Goal: Task Accomplishment & Management: Use online tool/utility

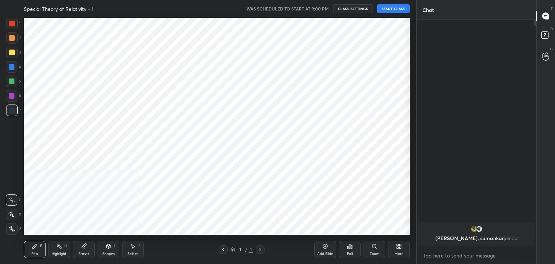
scroll to position [35936, 35767]
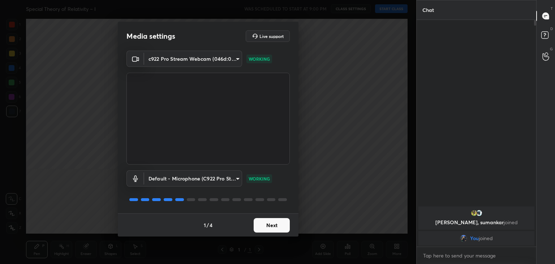
click at [275, 223] on button "Next" at bounding box center [272, 225] width 36 height 14
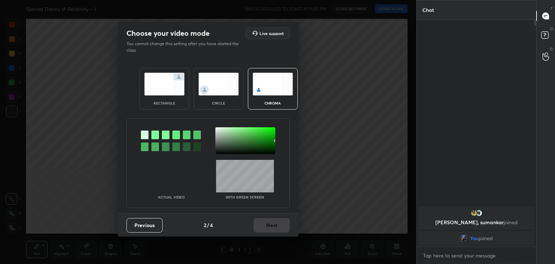
click at [226, 98] on div "circle" at bounding box center [219, 89] width 50 height 42
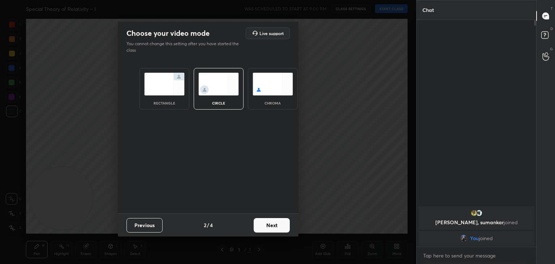
click at [274, 227] on button "Next" at bounding box center [272, 225] width 36 height 14
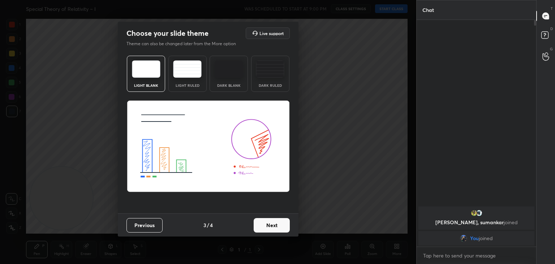
click at [281, 227] on button "Next" at bounding box center [272, 225] width 36 height 14
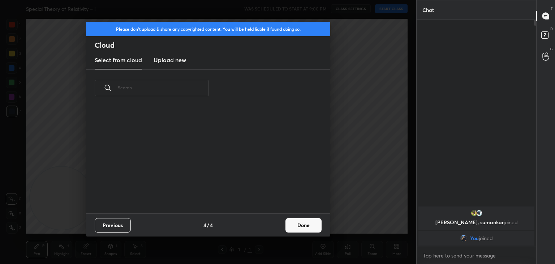
click at [291, 227] on button "Done" at bounding box center [304, 225] width 36 height 14
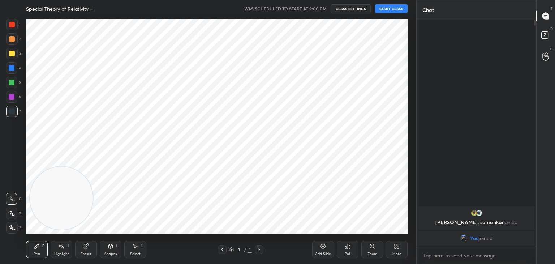
click at [12, 209] on div at bounding box center [12, 214] width 12 height 12
drag, startPoint x: 218, startPoint y: 125, endPoint x: 346, endPoint y: 51, distance: 147.5
click at [360, 64] on video at bounding box center [372, 58] width 63 height 63
drag, startPoint x: 368, startPoint y: 67, endPoint x: 411, endPoint y: 52, distance: 45.3
click at [408, 55] on div "Setting up your live class" at bounding box center [217, 126] width 388 height 218
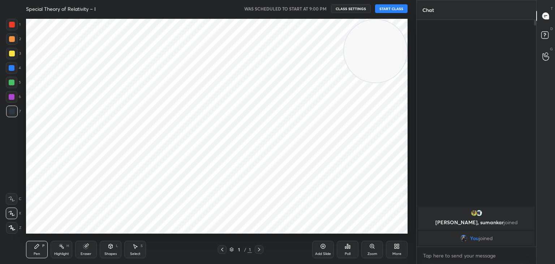
click at [399, 9] on button "START CLASS" at bounding box center [391, 8] width 33 height 9
click at [314, 6] on icon "button" at bounding box center [311, 9] width 6 height 6
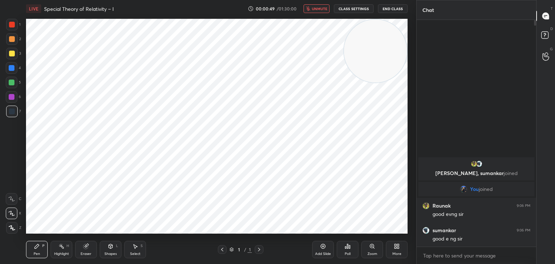
click at [315, 8] on span "unmute" at bounding box center [320, 8] width 16 height 5
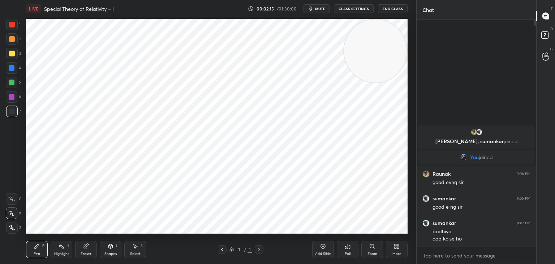
click at [315, 9] on button "mute" at bounding box center [317, 8] width 26 height 9
drag, startPoint x: 320, startPoint y: 8, endPoint x: 316, endPoint y: 16, distance: 9.3
click at [319, 8] on span "unmute" at bounding box center [320, 8] width 16 height 5
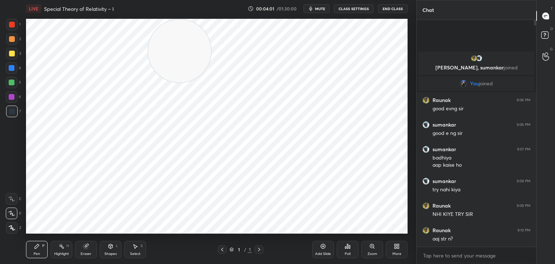
drag, startPoint x: 183, startPoint y: 59, endPoint x: 82, endPoint y: 60, distance: 100.5
click at [148, 60] on video at bounding box center [179, 51] width 63 height 63
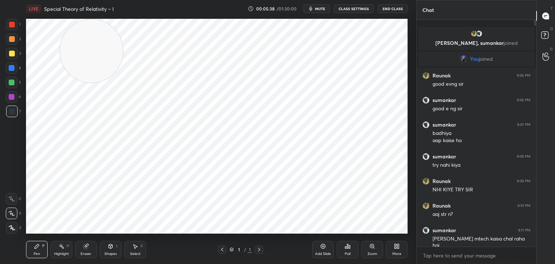
click at [396, 246] on icon at bounding box center [397, 246] width 6 height 6
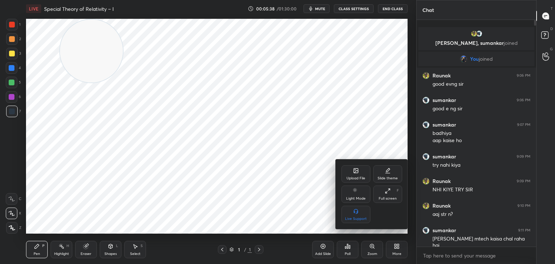
click at [358, 174] on div "Upload File" at bounding box center [356, 173] width 29 height 17
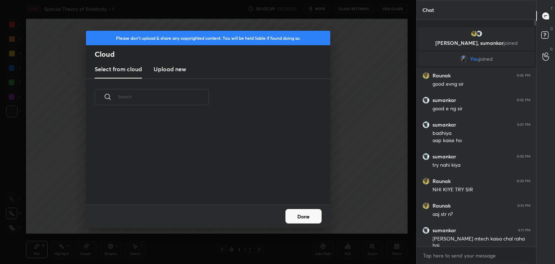
click at [167, 66] on h3 "Upload new" at bounding box center [170, 69] width 33 height 9
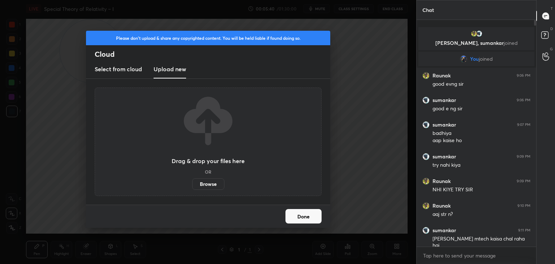
click at [216, 186] on label "Browse" at bounding box center [208, 184] width 32 height 12
click at [192, 186] on input "Browse" at bounding box center [192, 184] width 0 height 12
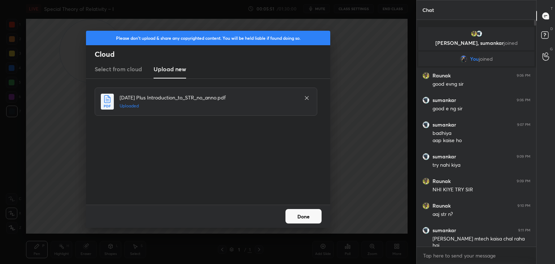
drag, startPoint x: 312, startPoint y: 215, endPoint x: 313, endPoint y: 218, distance: 3.7
click at [311, 213] on button "Done" at bounding box center [304, 216] width 36 height 14
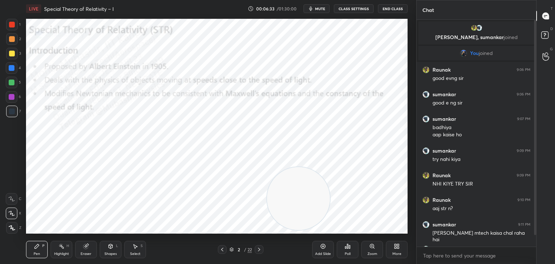
drag, startPoint x: 92, startPoint y: 57, endPoint x: 347, endPoint y: 236, distance: 311.4
click at [342, 238] on div "LIVE Special Theory of Relativity – I 00:06:33 / 01:30:00 mute CLASS SETTINGS E…" at bounding box center [217, 132] width 388 height 264
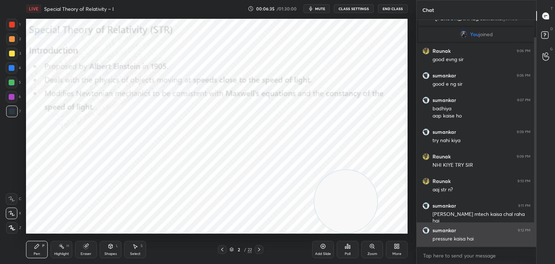
drag, startPoint x: 536, startPoint y: 222, endPoint x: 532, endPoint y: 230, distance: 9.4
click at [536, 231] on div at bounding box center [535, 141] width 2 height 209
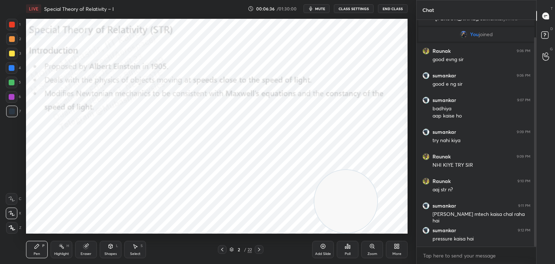
click at [324, 7] on span "mute" at bounding box center [320, 8] width 10 height 5
click at [320, 7] on span "unmute" at bounding box center [320, 8] width 16 height 5
drag, startPoint x: 9, startPoint y: 70, endPoint x: 16, endPoint y: 71, distance: 7.6
click at [9, 71] on div at bounding box center [12, 68] width 12 height 12
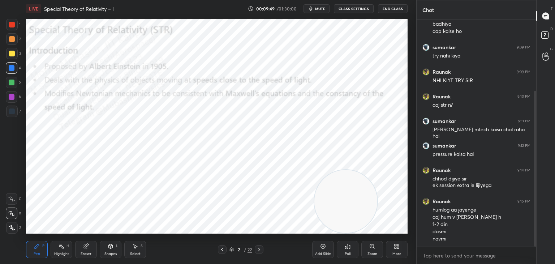
scroll to position [111, 0]
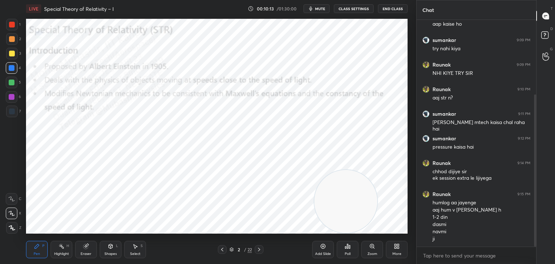
drag, startPoint x: 64, startPoint y: 247, endPoint x: 69, endPoint y: 239, distance: 9.8
click at [64, 249] on icon at bounding box center [62, 246] width 6 height 6
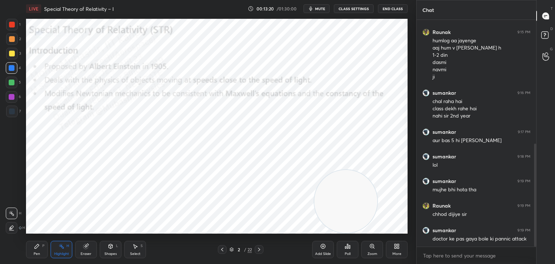
scroll to position [297, 0]
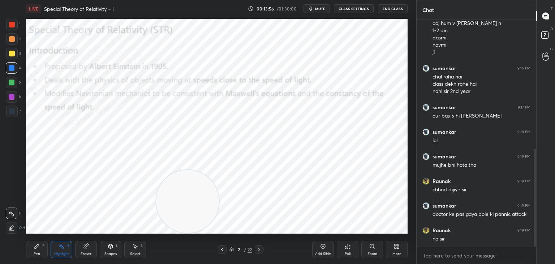
drag, startPoint x: 315, startPoint y: 203, endPoint x: 45, endPoint y: 227, distance: 270.8
click at [59, 235] on div "LIVE Special Theory of Relativity – I 00:13:56 / 01:30:00 mute CLASS SETTINGS E…" at bounding box center [217, 132] width 388 height 264
click at [30, 257] on div "Pen P" at bounding box center [37, 249] width 22 height 17
click at [14, 97] on div at bounding box center [12, 97] width 12 height 12
click at [74, 226] on video at bounding box center [58, 201] width 63 height 63
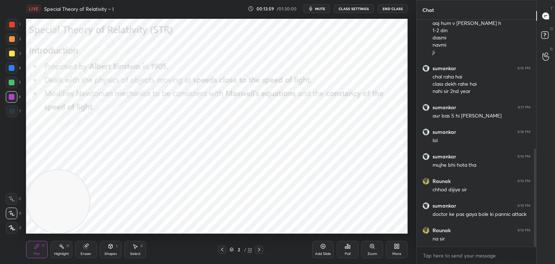
click at [64, 249] on icon at bounding box center [62, 246] width 6 height 6
click at [33, 255] on div "Pen P" at bounding box center [37, 249] width 22 height 17
drag, startPoint x: 12, startPoint y: 70, endPoint x: 24, endPoint y: 70, distance: 11.6
click at [13, 70] on div at bounding box center [12, 68] width 6 height 6
click at [7, 101] on div at bounding box center [12, 97] width 12 height 12
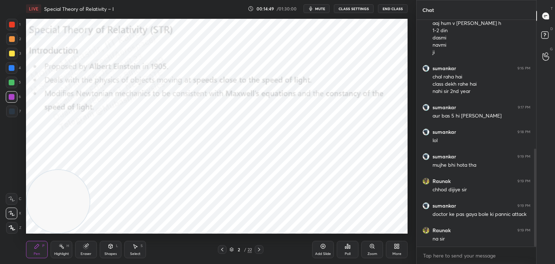
click at [61, 258] on div "Pen P Highlight H Eraser Shapes L Select S 2 / 22 Add Slide Poll Zoom More" at bounding box center [217, 249] width 382 height 29
click at [62, 244] on icon at bounding box center [62, 246] width 6 height 6
click at [38, 252] on div "Pen" at bounding box center [37, 254] width 7 height 4
click at [41, 248] on div "Pen P" at bounding box center [37, 249] width 22 height 17
click at [59, 251] on div "Highlight H" at bounding box center [62, 249] width 22 height 17
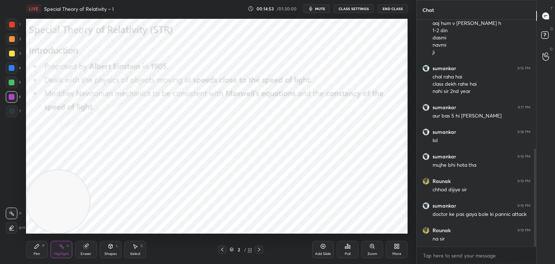
click at [38, 248] on icon at bounding box center [37, 246] width 6 height 6
click at [66, 254] on div "Highlight" at bounding box center [61, 254] width 15 height 4
click at [38, 249] on icon at bounding box center [37, 246] width 6 height 6
click at [61, 250] on div "Highlight H" at bounding box center [62, 249] width 22 height 17
click at [33, 246] on div "Pen P" at bounding box center [37, 249] width 22 height 17
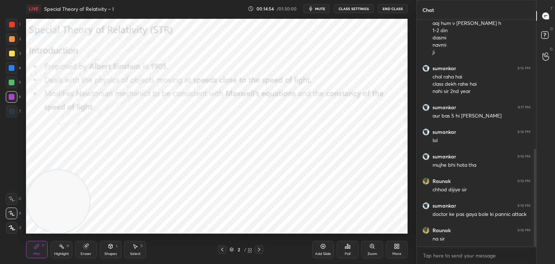
click at [64, 249] on div "Highlight H" at bounding box center [62, 249] width 22 height 17
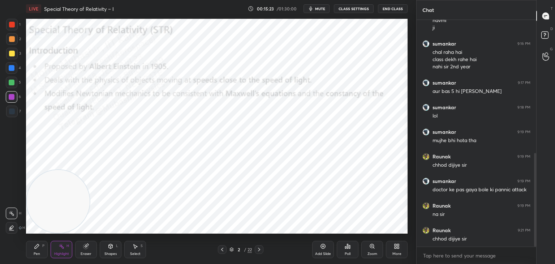
scroll to position [329, 0]
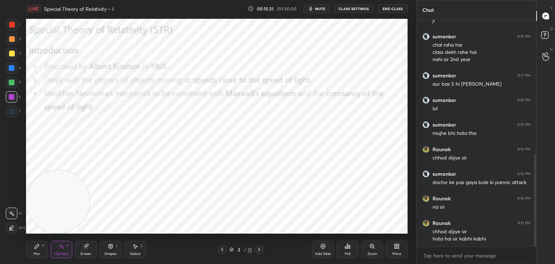
click at [223, 248] on icon at bounding box center [222, 250] width 2 height 4
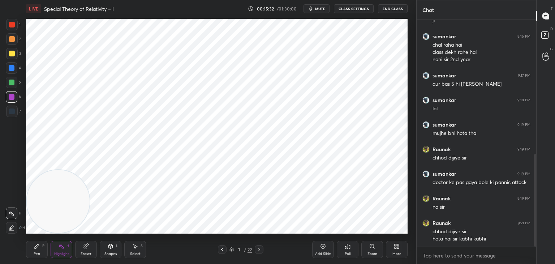
click at [260, 250] on icon at bounding box center [259, 250] width 6 height 6
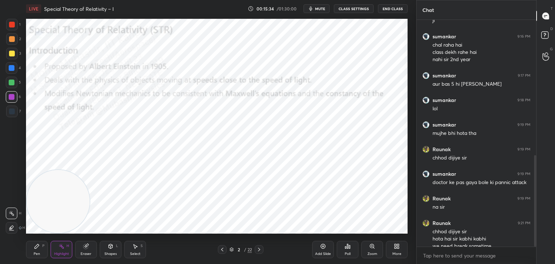
scroll to position [336, 0]
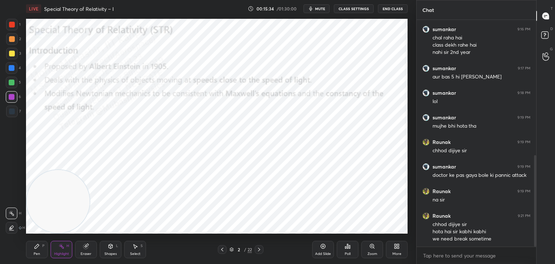
click at [260, 252] on div at bounding box center [259, 249] width 9 height 9
click at [224, 249] on icon at bounding box center [222, 250] width 6 height 6
click at [226, 249] on div at bounding box center [222, 249] width 9 height 9
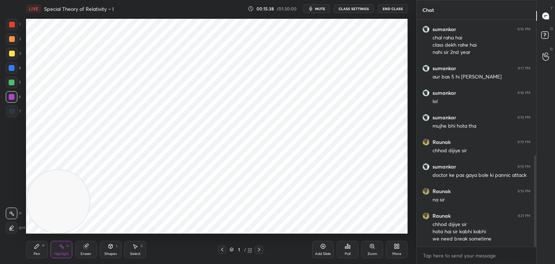
click at [258, 248] on icon at bounding box center [259, 250] width 6 height 6
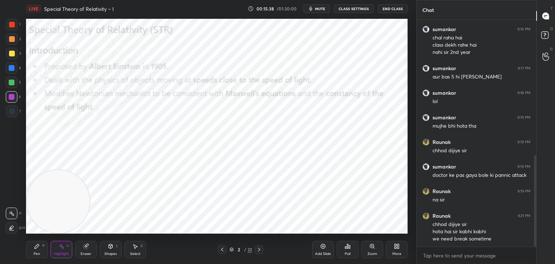
scroll to position [361, 0]
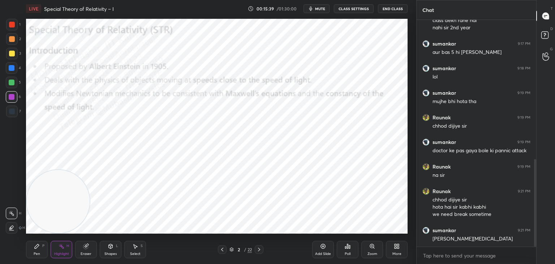
click at [222, 249] on icon at bounding box center [222, 250] width 6 height 6
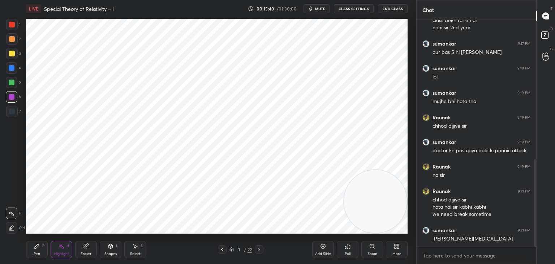
drag, startPoint x: 56, startPoint y: 197, endPoint x: 379, endPoint y: 210, distance: 323.5
click at [379, 210] on video at bounding box center [375, 201] width 63 height 63
drag, startPoint x: 368, startPoint y: 208, endPoint x: 408, endPoint y: 213, distance: 40.4
click at [408, 213] on div "Setting up your live class Poll for secs No correct answer Start poll" at bounding box center [217, 126] width 388 height 218
click at [39, 252] on div "Pen" at bounding box center [37, 254] width 7 height 4
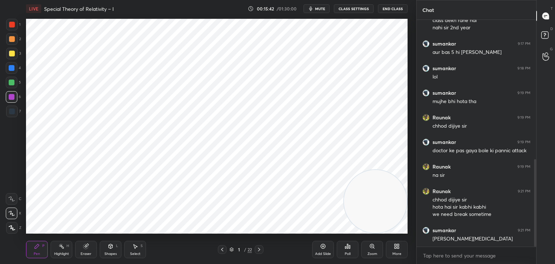
drag, startPoint x: 11, startPoint y: 26, endPoint x: 12, endPoint y: 33, distance: 7.3
click at [11, 27] on div at bounding box center [12, 25] width 12 height 12
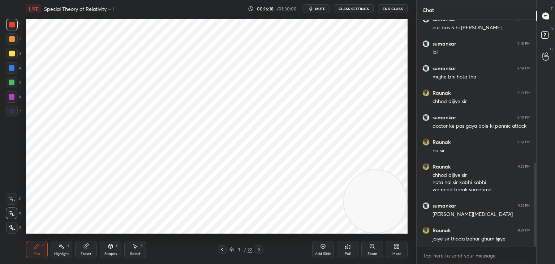
click at [13, 73] on div at bounding box center [12, 68] width 12 height 12
drag, startPoint x: 12, startPoint y: 99, endPoint x: 16, endPoint y: 101, distance: 5.0
click at [10, 101] on div at bounding box center [12, 97] width 12 height 12
click at [56, 250] on div "Highlight H" at bounding box center [62, 249] width 22 height 17
click at [83, 251] on div "Eraser" at bounding box center [86, 249] width 22 height 17
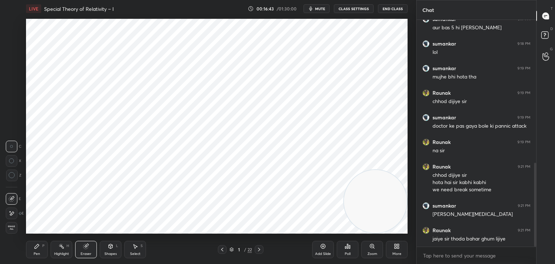
click at [12, 231] on div "Erase all" at bounding box center [12, 228] width 12 height 12
click at [61, 249] on div "Highlight H" at bounding box center [62, 249] width 22 height 17
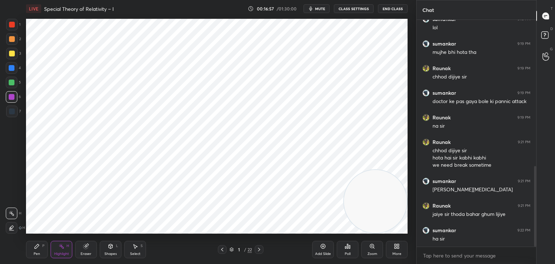
click at [323, 9] on span "mute" at bounding box center [320, 8] width 10 height 5
click at [322, 9] on span "unmute" at bounding box center [320, 8] width 16 height 5
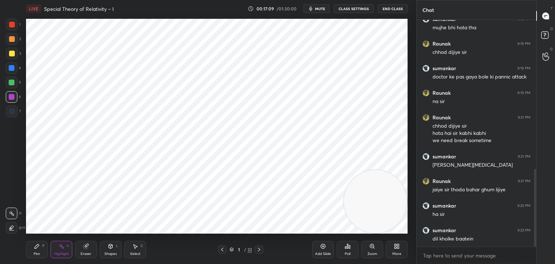
click at [314, 8] on icon "button" at bounding box center [311, 9] width 6 height 6
click at [317, 8] on span "unmute" at bounding box center [320, 8] width 16 height 5
click at [317, 9] on span "mute" at bounding box center [320, 8] width 10 height 5
click at [318, 10] on span "unmute" at bounding box center [320, 8] width 16 height 5
click at [317, 9] on span "mute" at bounding box center [320, 8] width 10 height 5
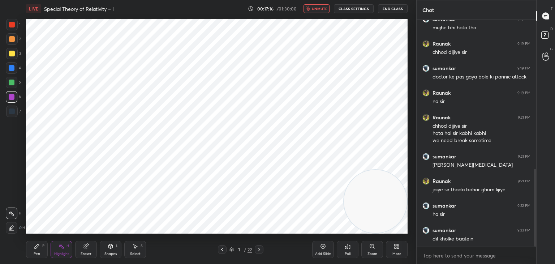
scroll to position [459, 0]
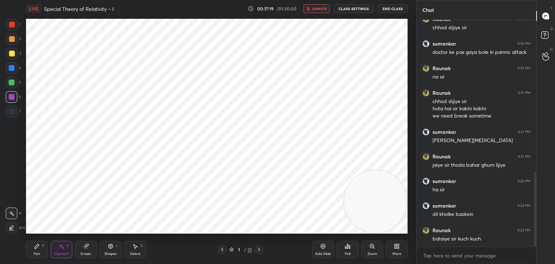
click at [323, 9] on span "unmute" at bounding box center [320, 8] width 16 height 5
click at [26, 249] on div "Pen P" at bounding box center [37, 249] width 22 height 17
click at [12, 27] on div at bounding box center [12, 25] width 6 height 6
click at [260, 250] on icon at bounding box center [259, 250] width 6 height 6
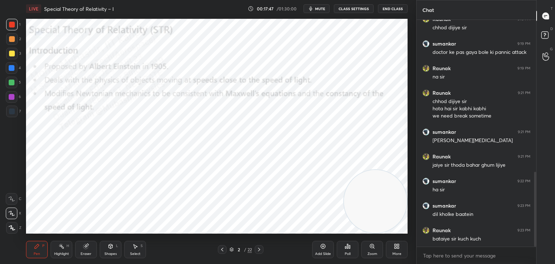
click at [232, 248] on icon at bounding box center [232, 249] width 4 height 4
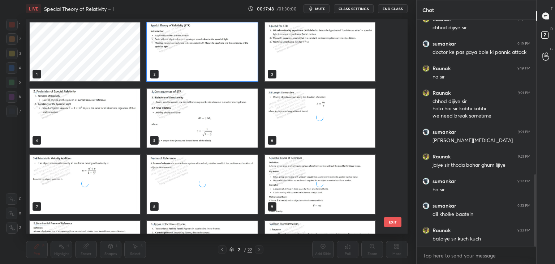
scroll to position [484, 0]
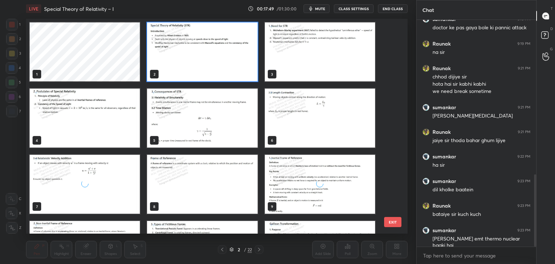
drag, startPoint x: 390, startPoint y: 92, endPoint x: 392, endPoint y: 109, distance: 17.5
click at [392, 132] on div "1 2 3 4 5 6 7 8 9 10 11 12 13 14 15" at bounding box center [210, 126] width 369 height 215
drag, startPoint x: 390, startPoint y: 96, endPoint x: 390, endPoint y: 113, distance: 17.4
click at [390, 127] on div "1 2 3 4 5 6 7 8 9 10 11 12 13 14 15" at bounding box center [210, 126] width 369 height 215
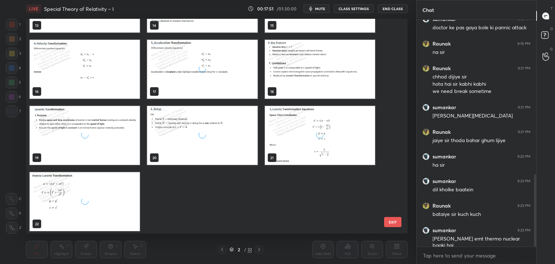
scroll to position [314, 0]
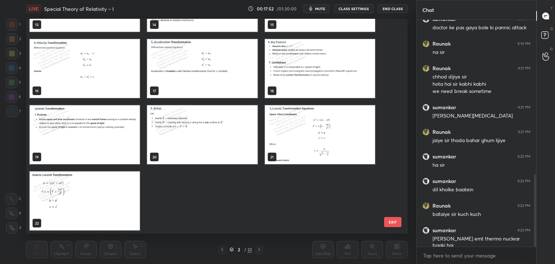
click at [117, 208] on img "grid" at bounding box center [85, 200] width 110 height 59
click at [107, 200] on img "grid" at bounding box center [85, 200] width 110 height 59
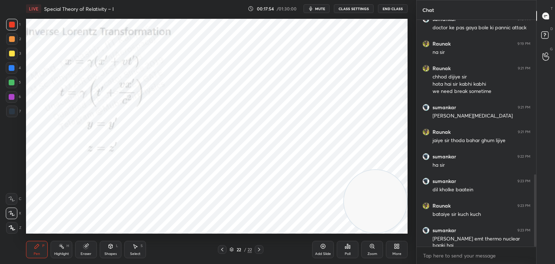
click at [118, 205] on img "grid" at bounding box center [85, 200] width 110 height 59
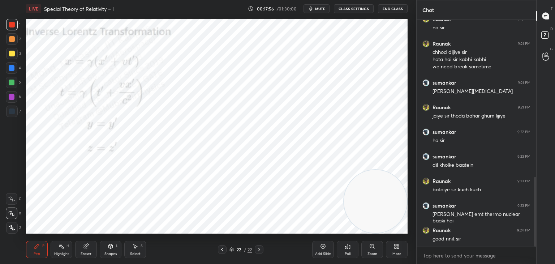
click at [326, 248] on icon at bounding box center [323, 246] width 6 height 6
drag, startPoint x: 390, startPoint y: 213, endPoint x: 381, endPoint y: 214, distance: 9.6
click at [405, 216] on video at bounding box center [375, 201] width 63 height 63
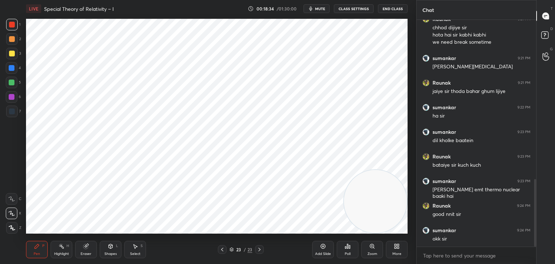
scroll to position [540, 0]
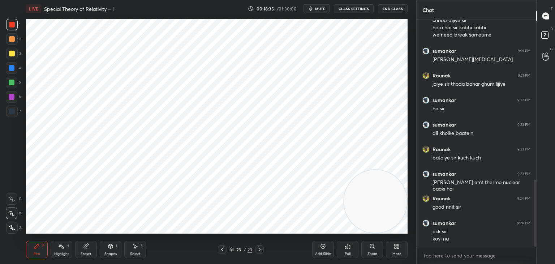
click at [12, 69] on div at bounding box center [12, 68] width 6 height 6
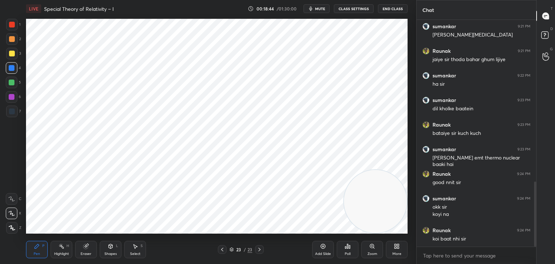
scroll to position [589, 0]
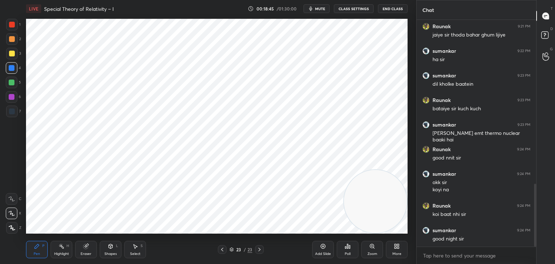
click at [64, 251] on div "Highlight H" at bounding box center [62, 249] width 22 height 17
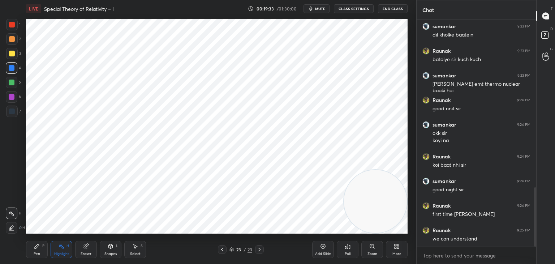
scroll to position [663, 0]
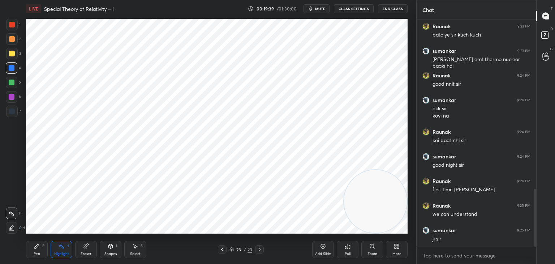
drag, startPoint x: 372, startPoint y: 194, endPoint x: 375, endPoint y: 187, distance: 7.7
click at [373, 187] on video at bounding box center [375, 201] width 63 height 63
click at [390, 8] on button "End Class" at bounding box center [393, 8] width 30 height 9
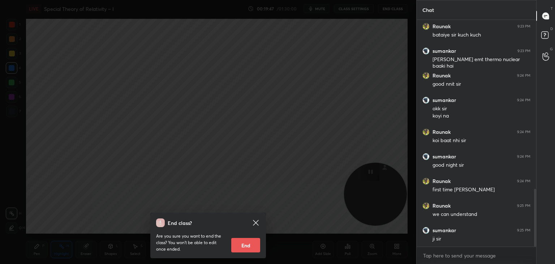
click at [247, 246] on button "End" at bounding box center [245, 245] width 29 height 14
type textarea "x"
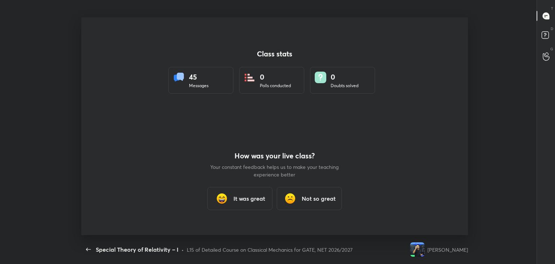
scroll to position [0, 0]
